Goal: Information Seeking & Learning: Learn about a topic

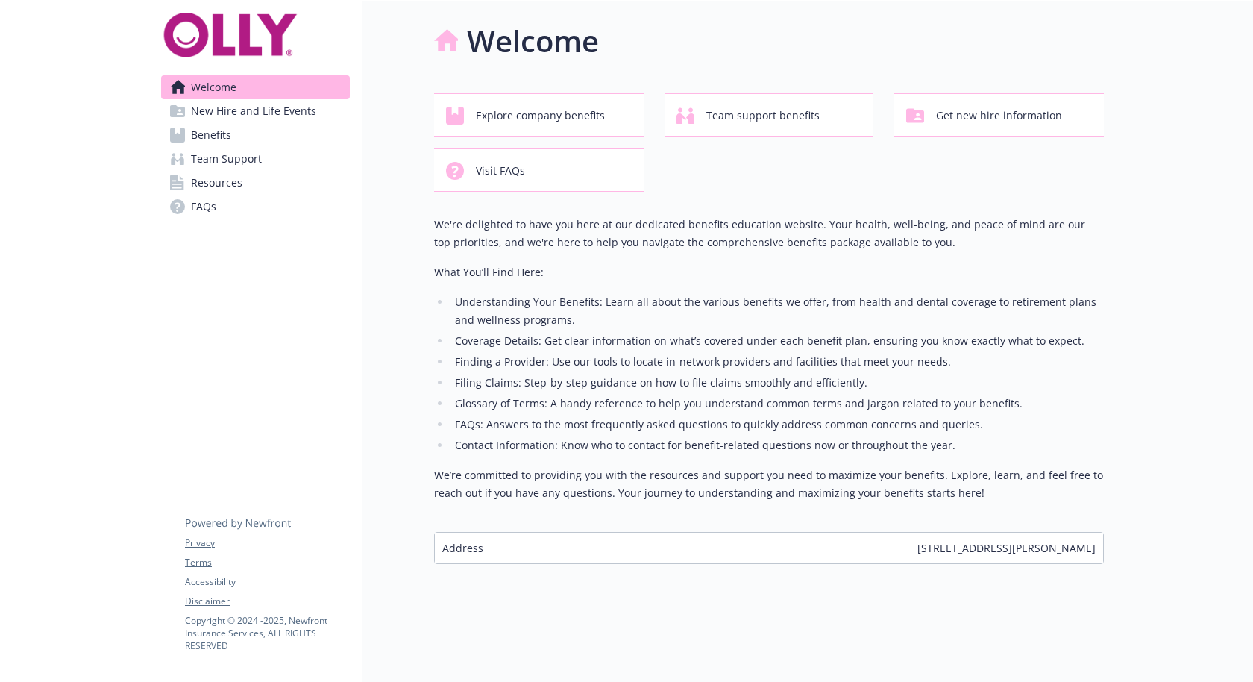
click at [266, 123] on link "Benefits" at bounding box center [255, 135] width 189 height 24
